Goal: Task Accomplishment & Management: Manage account settings

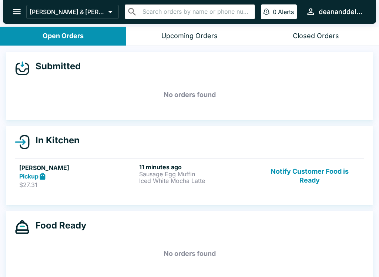
scroll to position [1, 0]
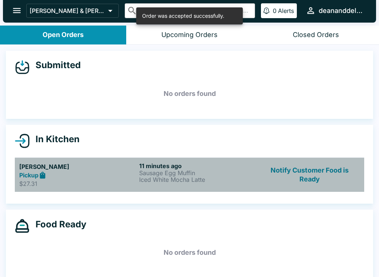
click at [173, 165] on h6 "11 minutes ago" at bounding box center [197, 165] width 117 height 7
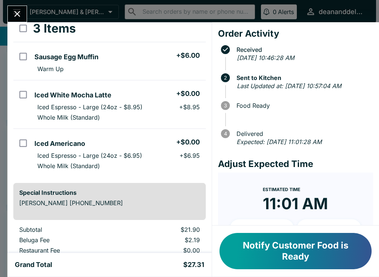
scroll to position [50, 0]
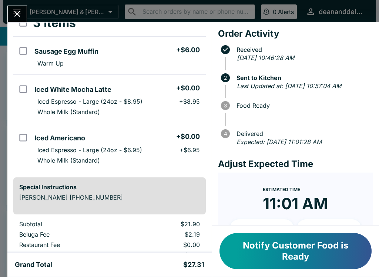
click at [40, 177] on div "[PERSON_NAME] Order # 747884 Pickup 3 Items Sausage Egg Muffin + $6.00 Warm Up …" at bounding box center [109, 137] width 205 height 231
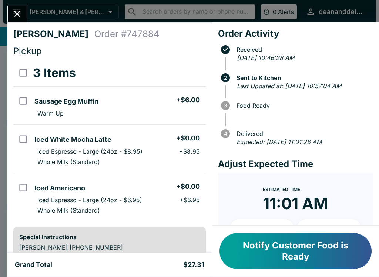
scroll to position [0, 0]
click at [295, 256] on button "Notify Customer Food is Ready" at bounding box center [296, 251] width 152 height 36
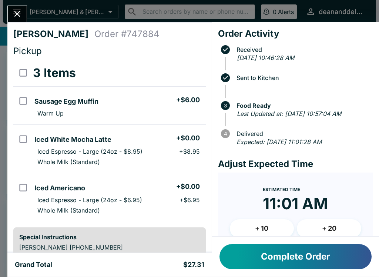
click at [269, 252] on button "Complete Order" at bounding box center [296, 256] width 152 height 25
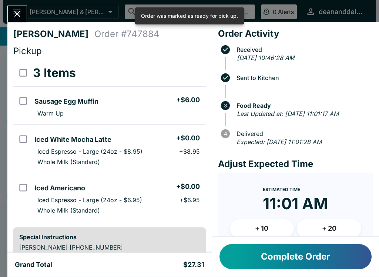
click at [268, 241] on div "Complete Order" at bounding box center [295, 257] width 167 height 40
click at [289, 264] on button "Complete Order" at bounding box center [296, 256] width 152 height 25
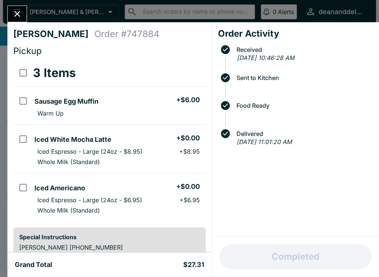
click at [148, 6] on div "[PERSON_NAME] Order # 747884 Pickup 3 Items Sausage Egg Muffin + $6.00 Warm Up …" at bounding box center [189, 138] width 379 height 277
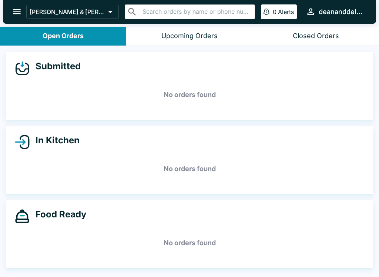
click at [310, 32] on div "Closed Orders" at bounding box center [316, 36] width 46 height 9
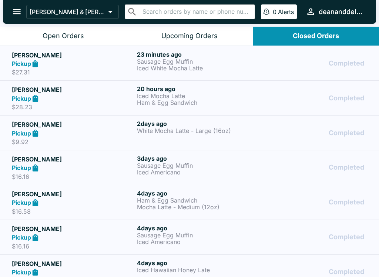
click at [290, 59] on div "Completed" at bounding box center [315, 64] width 105 height 26
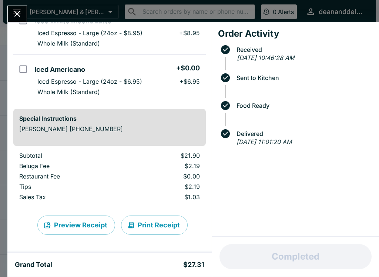
scroll to position [119, 0]
click at [20, 13] on icon "Close" at bounding box center [17, 14] width 10 height 10
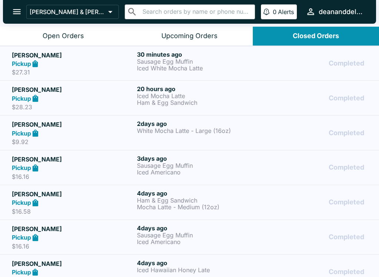
click at [45, 34] on div "Open Orders" at bounding box center [64, 36] width 42 height 9
